Goal: Find specific page/section: Find specific page/section

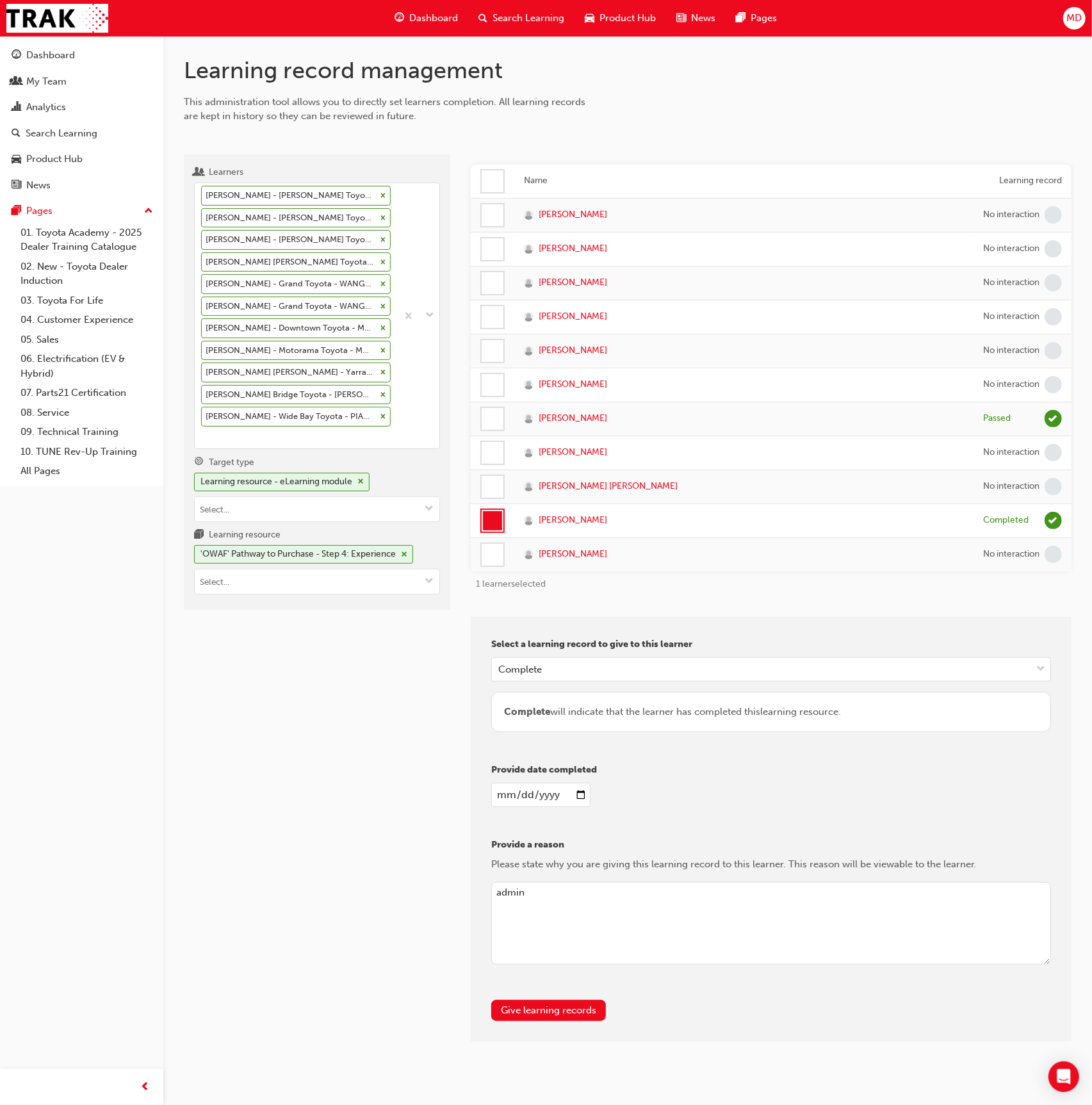
click at [389, 414] on div "[PERSON_NAME] - [PERSON_NAME] Toyota - [PERSON_NAME] [PERSON_NAME] - [PERSON_NA…" at bounding box center [295, 315] width 202 height 265
click at [202, 431] on input "Learners [PERSON_NAME] - [PERSON_NAME] Toyota - [PERSON_NAME] [PERSON_NAME] - […" at bounding box center [201, 436] width 1 height 11
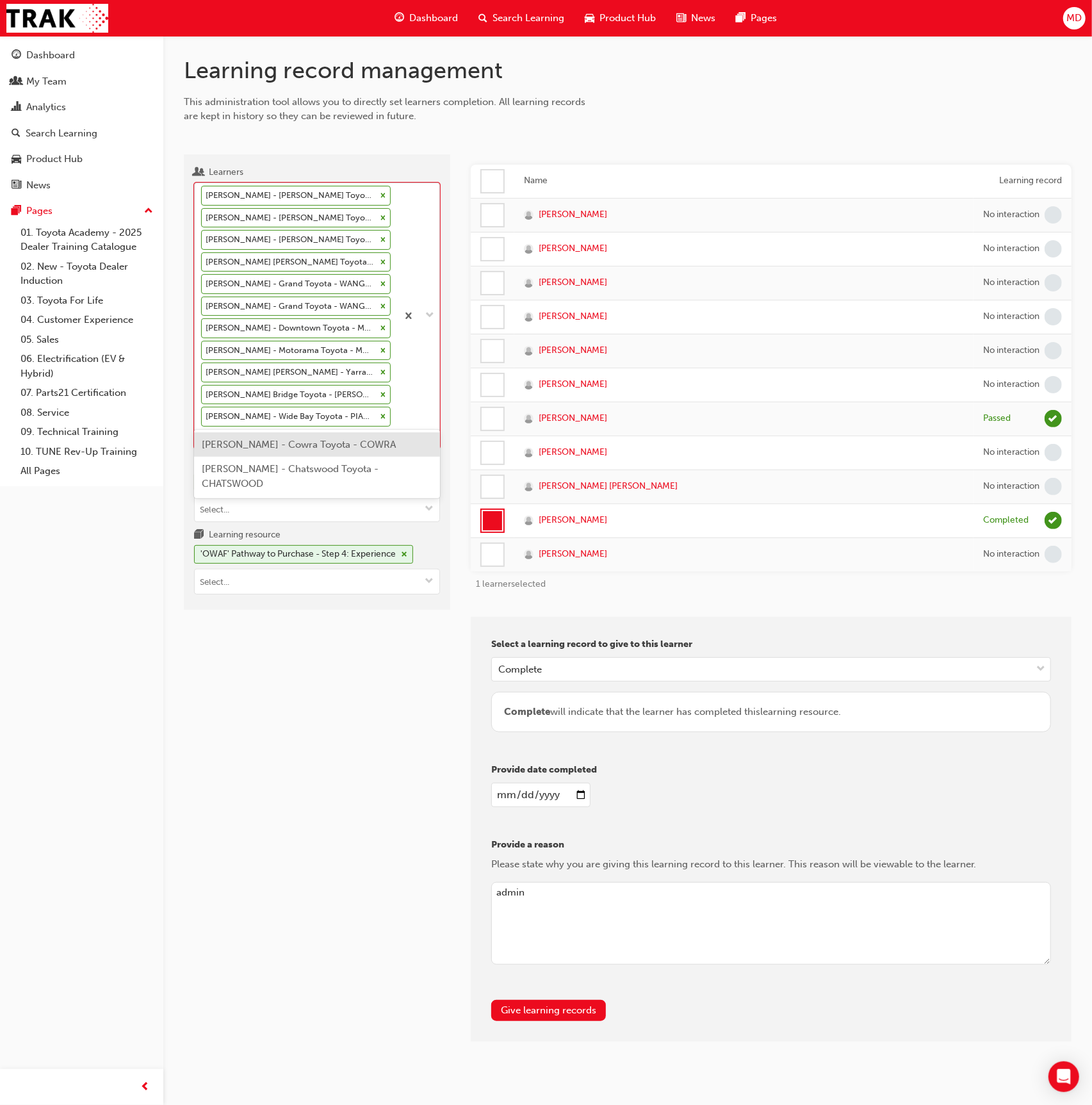
click at [387, 415] on div "[PERSON_NAME] - [PERSON_NAME] Toyota - [PERSON_NAME] [PERSON_NAME] - [PERSON_NA…" at bounding box center [295, 315] width 202 height 265
click at [202, 431] on input "Learners option [PERSON_NAME] - Wide Bay Toyota - PIALBA, selected. option [PER…" at bounding box center [201, 436] width 1 height 11
type input "stcl"
click at [348, 478] on span "[PERSON_NAME] - Penrith Toyota - KINGSWOOD" at bounding box center [311, 483] width 220 height 11
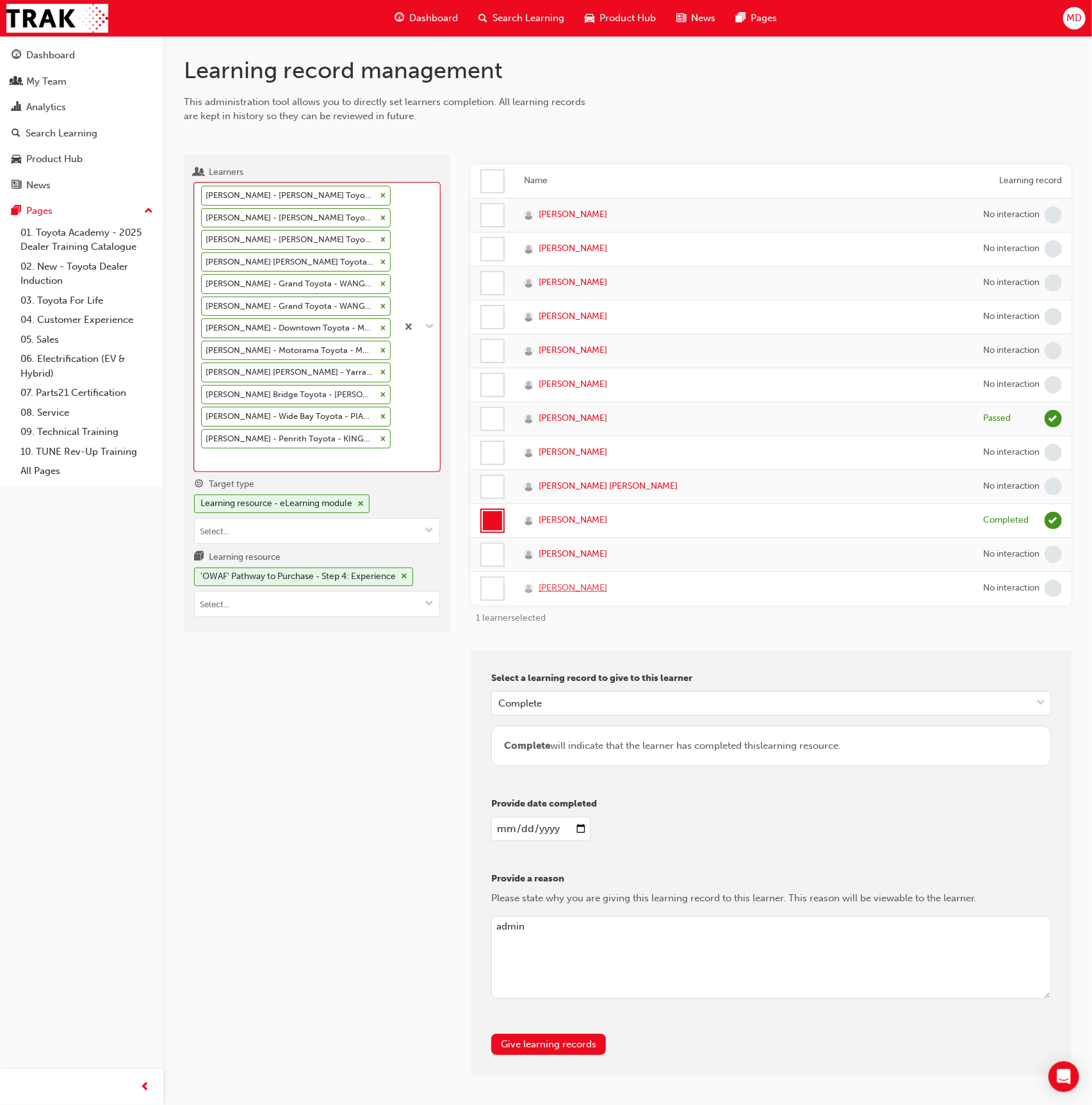
click at [557, 588] on span "[PERSON_NAME]" at bounding box center [572, 588] width 68 height 15
